Goal: Use online tool/utility: Utilize a website feature to perform a specific function

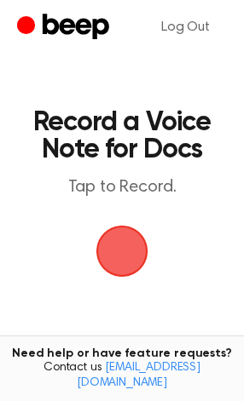
click at [117, 245] on span "button" at bounding box center [122, 252] width 48 height 48
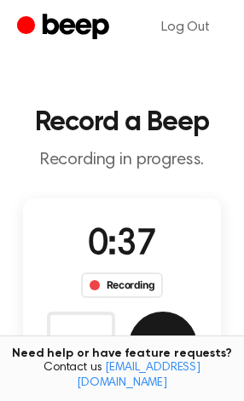
click at [179, 325] on button "Save" at bounding box center [163, 346] width 68 height 68
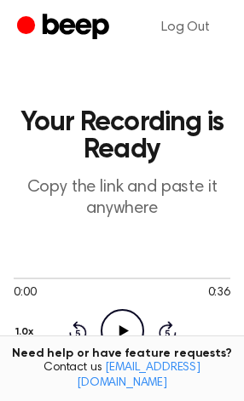
click at [122, 332] on icon at bounding box center [122, 331] width 9 height 11
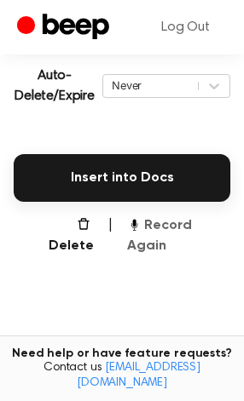
click at [159, 233] on button "Record Again" at bounding box center [178, 236] width 103 height 41
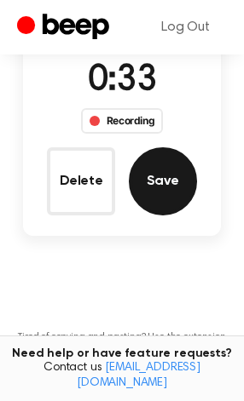
click at [177, 186] on button "Save" at bounding box center [163, 181] width 68 height 68
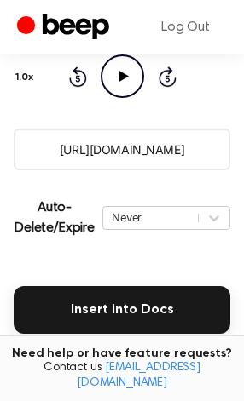
scroll to position [254, 0]
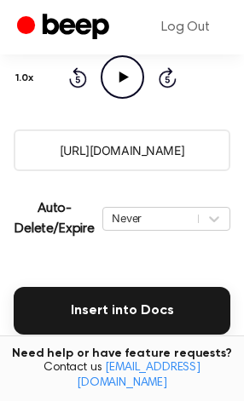
click at [130, 87] on icon "Play Audio" at bounding box center [122, 76] width 43 height 43
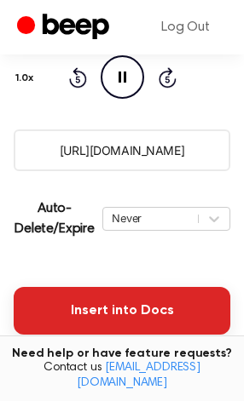
click at [143, 302] on button "Insert into Docs" at bounding box center [122, 311] width 216 height 48
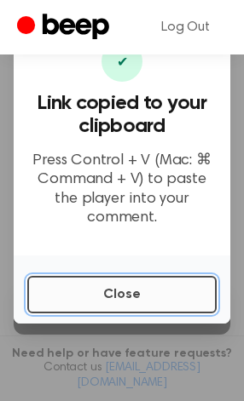
click at [65, 284] on button "Close" at bounding box center [121, 295] width 189 height 38
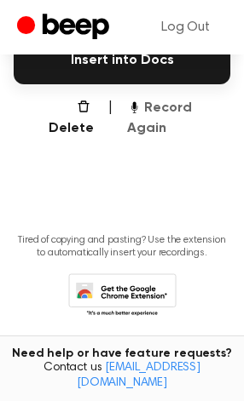
click at [189, 110] on button "Record Again" at bounding box center [178, 118] width 103 height 41
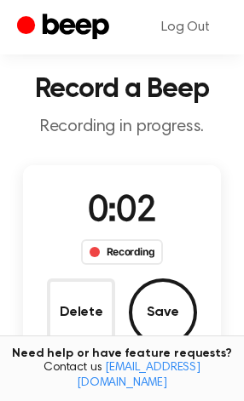
scroll to position [23, 0]
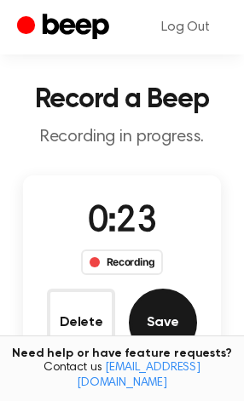
click at [174, 314] on button "Save" at bounding box center [163, 323] width 68 height 68
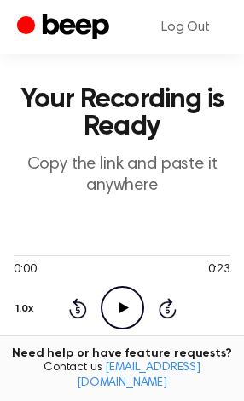
click at [123, 307] on icon at bounding box center [122, 308] width 9 height 11
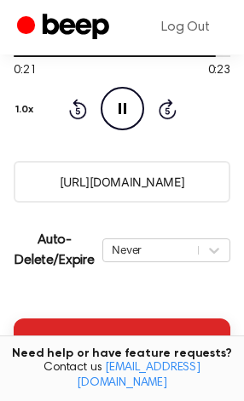
scroll to position [281, 0]
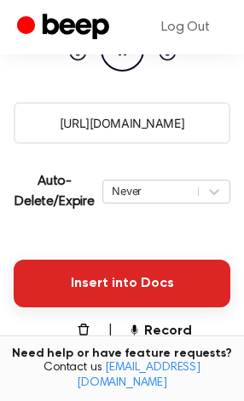
click at [146, 280] on button "Insert into Docs" at bounding box center [122, 284] width 216 height 48
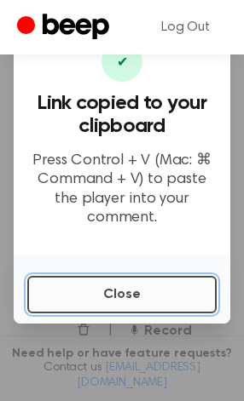
click at [89, 297] on button "Close" at bounding box center [121, 295] width 189 height 38
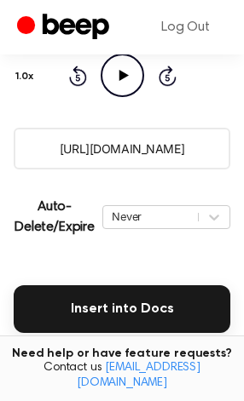
scroll to position [0, 0]
